Goal: Task Accomplishment & Management: Use online tool/utility

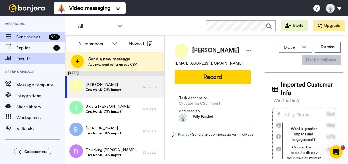
click at [27, 58] on span "Results" at bounding box center [40, 58] width 49 height 7
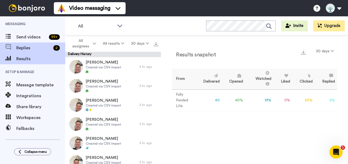
click at [23, 46] on span "Replies" at bounding box center [33, 48] width 35 height 7
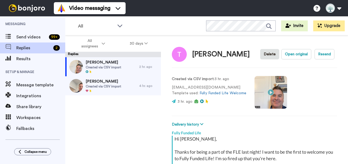
scroll to position [112, 0]
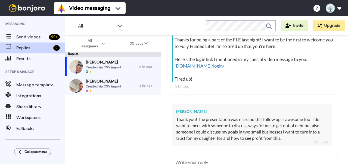
click at [111, 69] on span "Created via CSV import" at bounding box center [104, 67] width 36 height 4
click at [110, 82] on span "[PERSON_NAME]" at bounding box center [104, 81] width 36 height 5
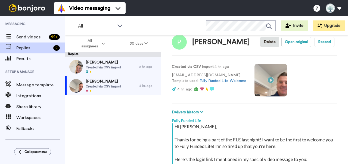
scroll to position [144, 0]
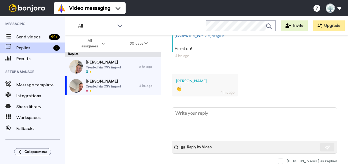
click at [105, 64] on span "[PERSON_NAME]" at bounding box center [104, 62] width 36 height 5
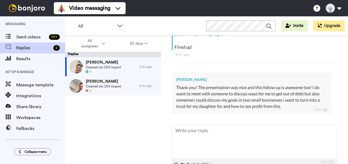
type textarea "x"
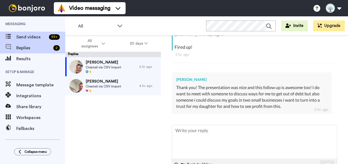
click at [23, 35] on span "Send videos" at bounding box center [31, 37] width 30 height 7
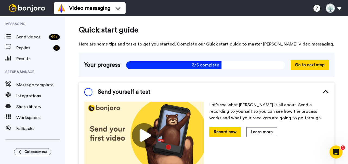
scroll to position [40, 0]
